Goal: Find specific page/section: Find specific page/section

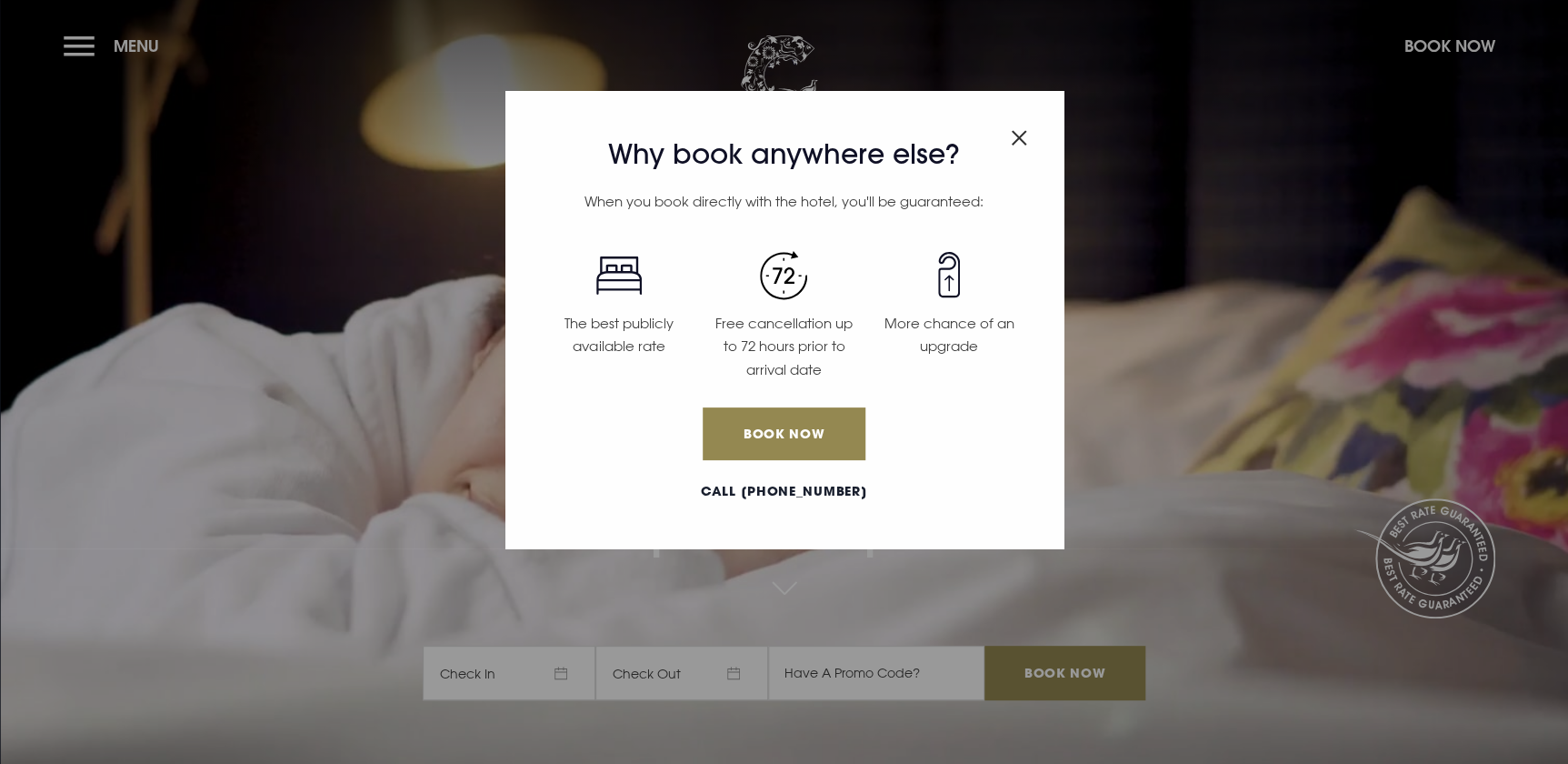
click at [1019, 144] on img "Close modal" at bounding box center [1019, 138] width 16 height 15
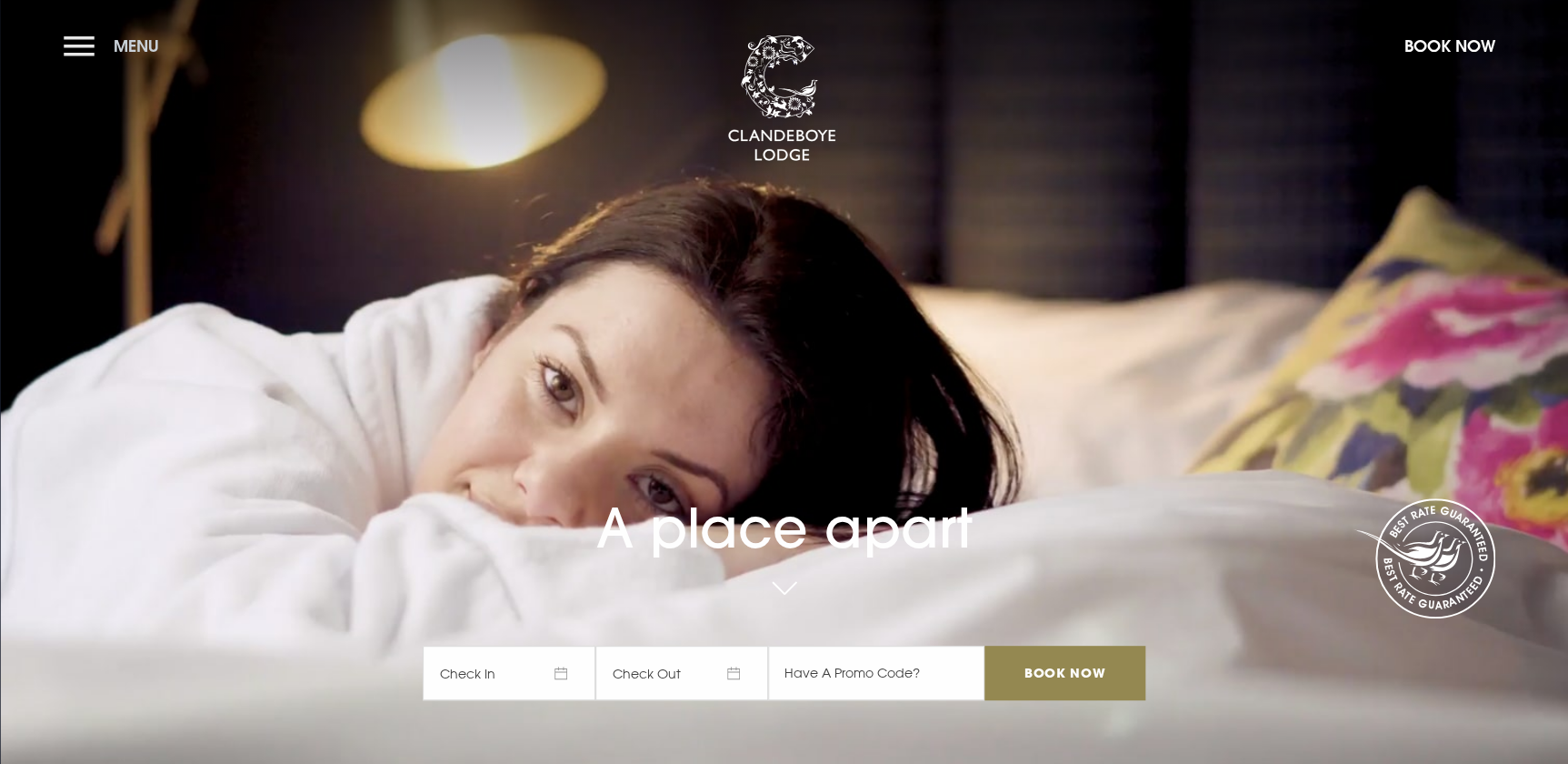
click at [73, 46] on button "Menu" at bounding box center [115, 46] width 104 height 39
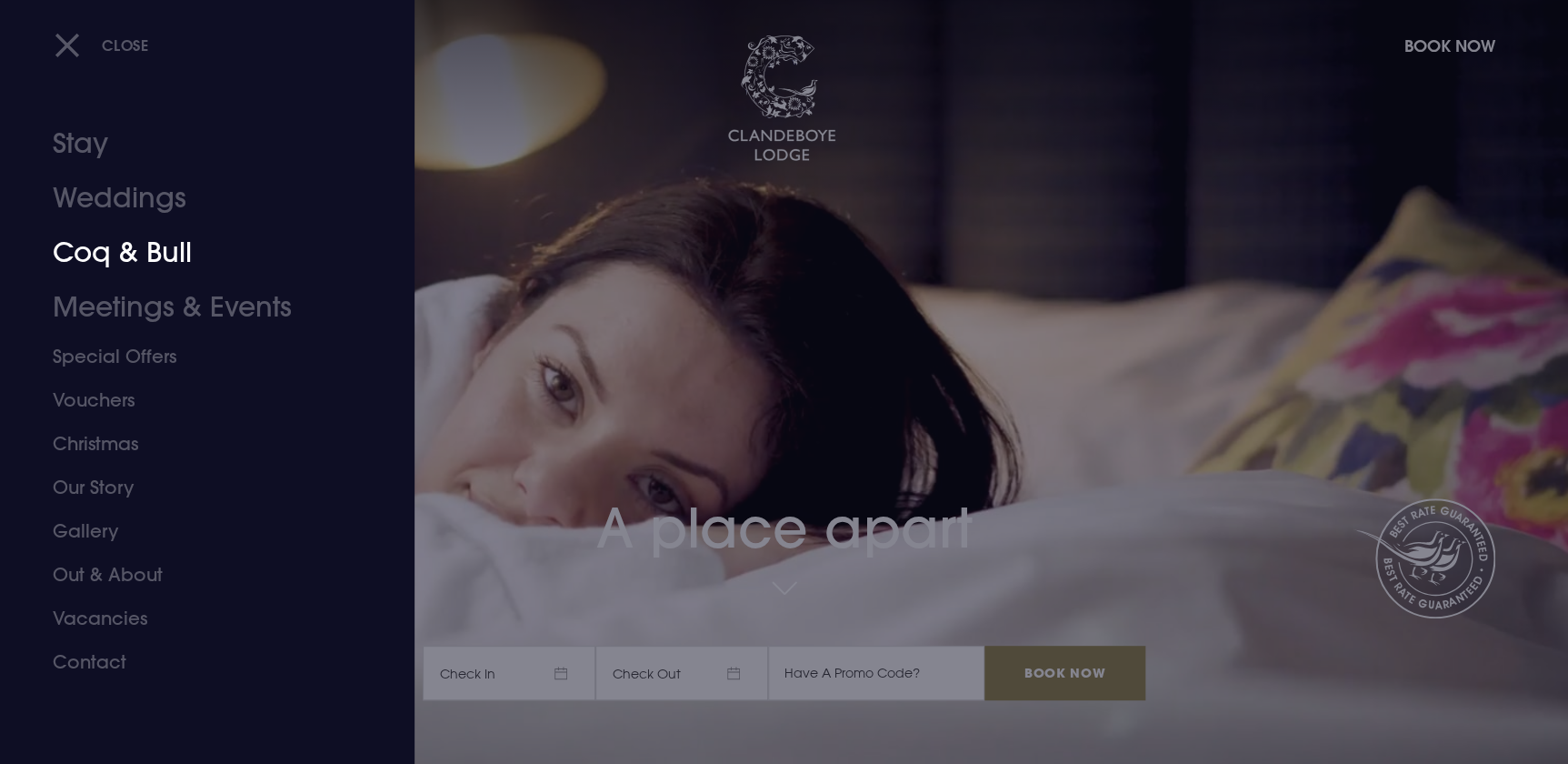
click at [138, 264] on link "Coq & Bull" at bounding box center [196, 252] width 288 height 55
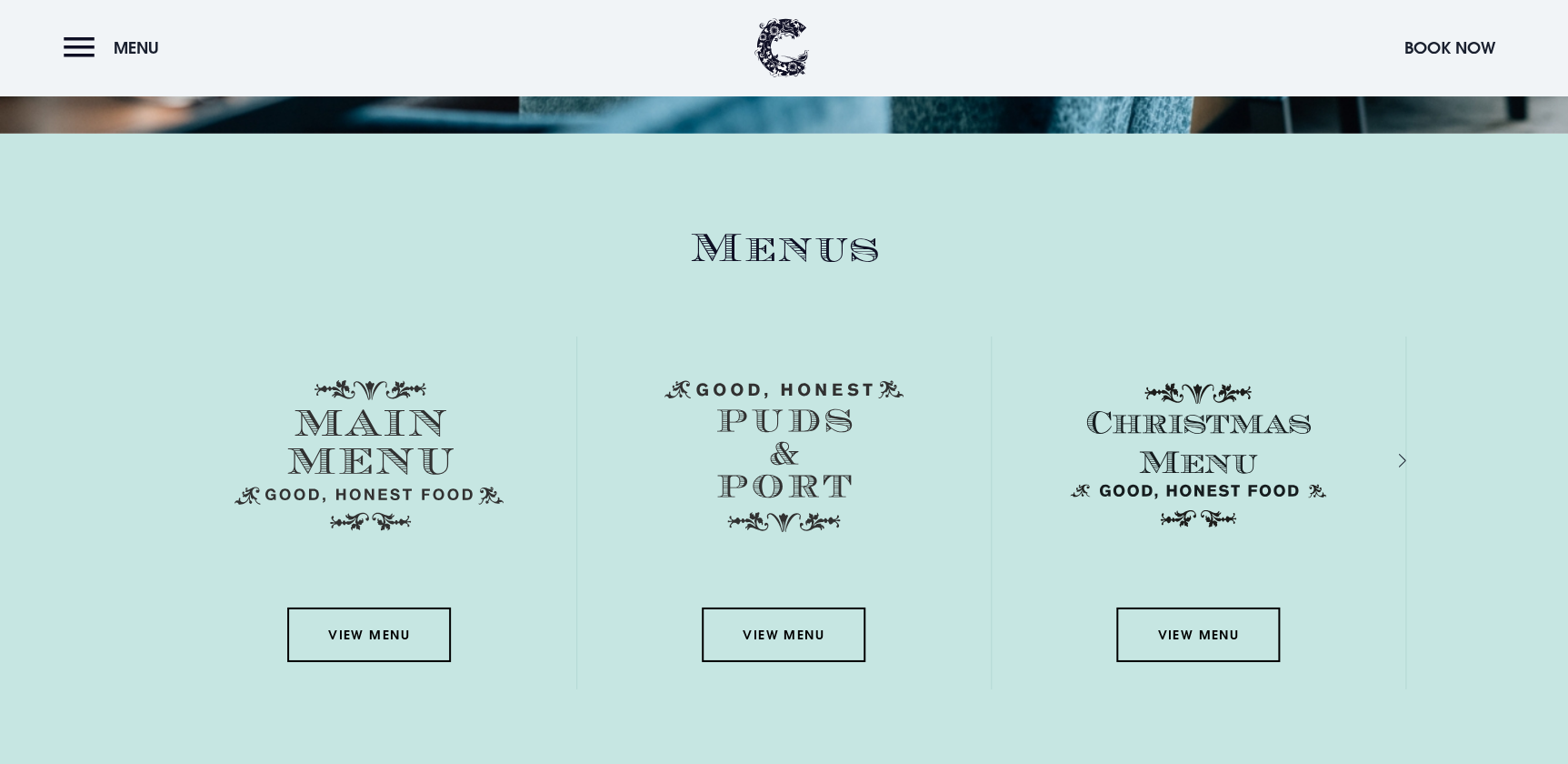
scroll to position [2728, 0]
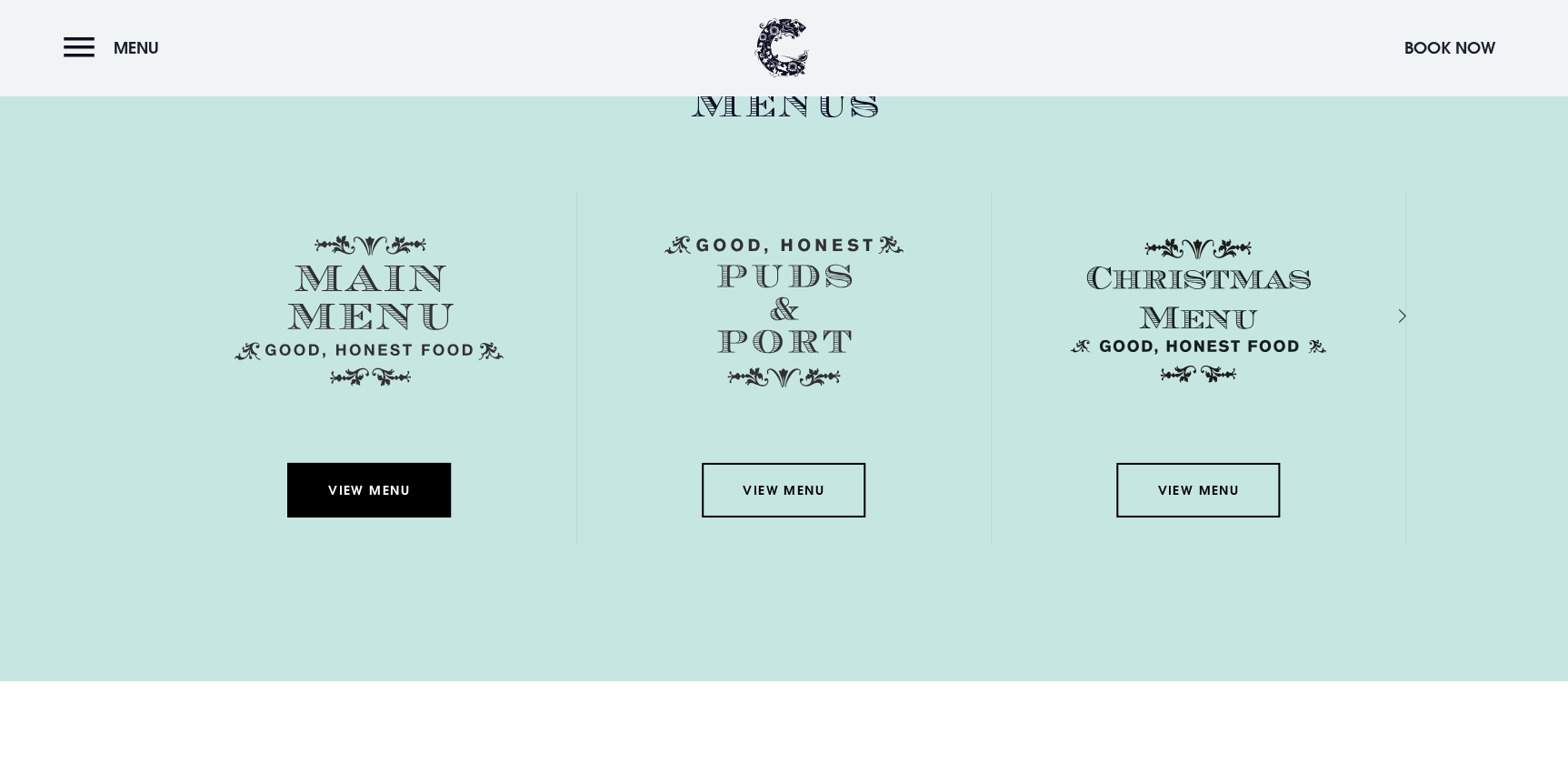
click at [386, 478] on link "View Menu" at bounding box center [369, 490] width 164 height 55
